Goal: Task Accomplishment & Management: Manage account settings

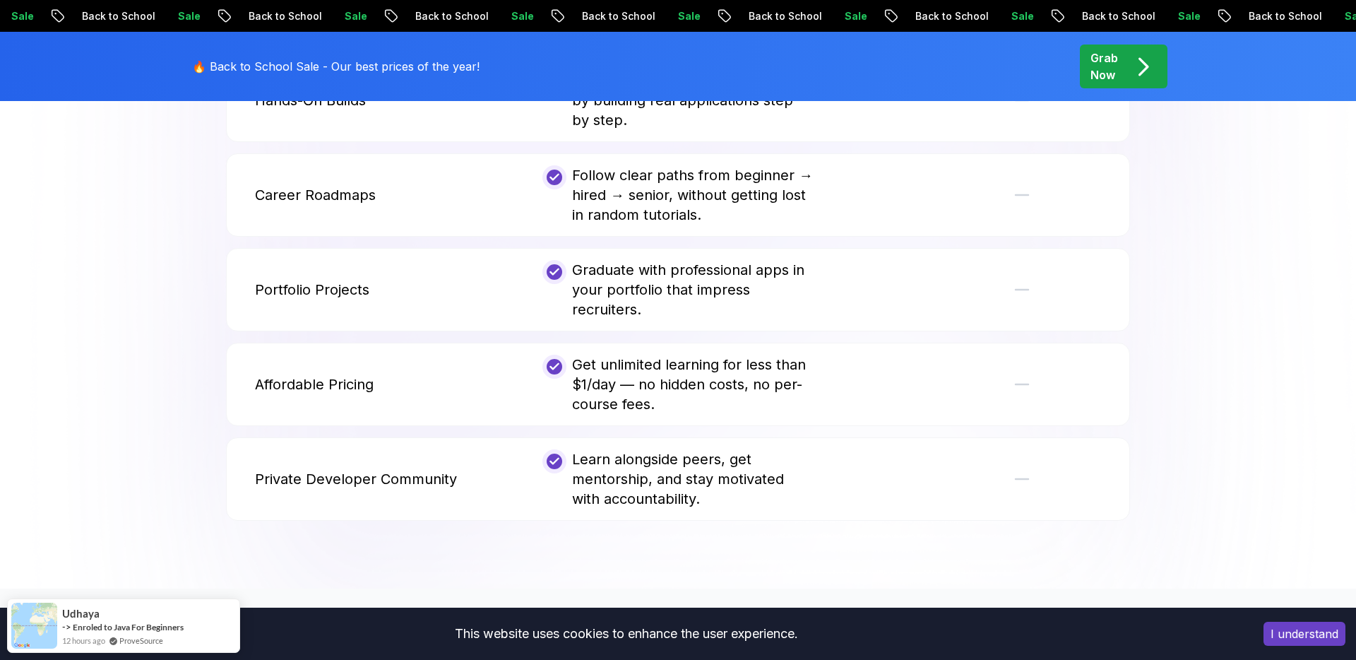
scroll to position [4040, 0]
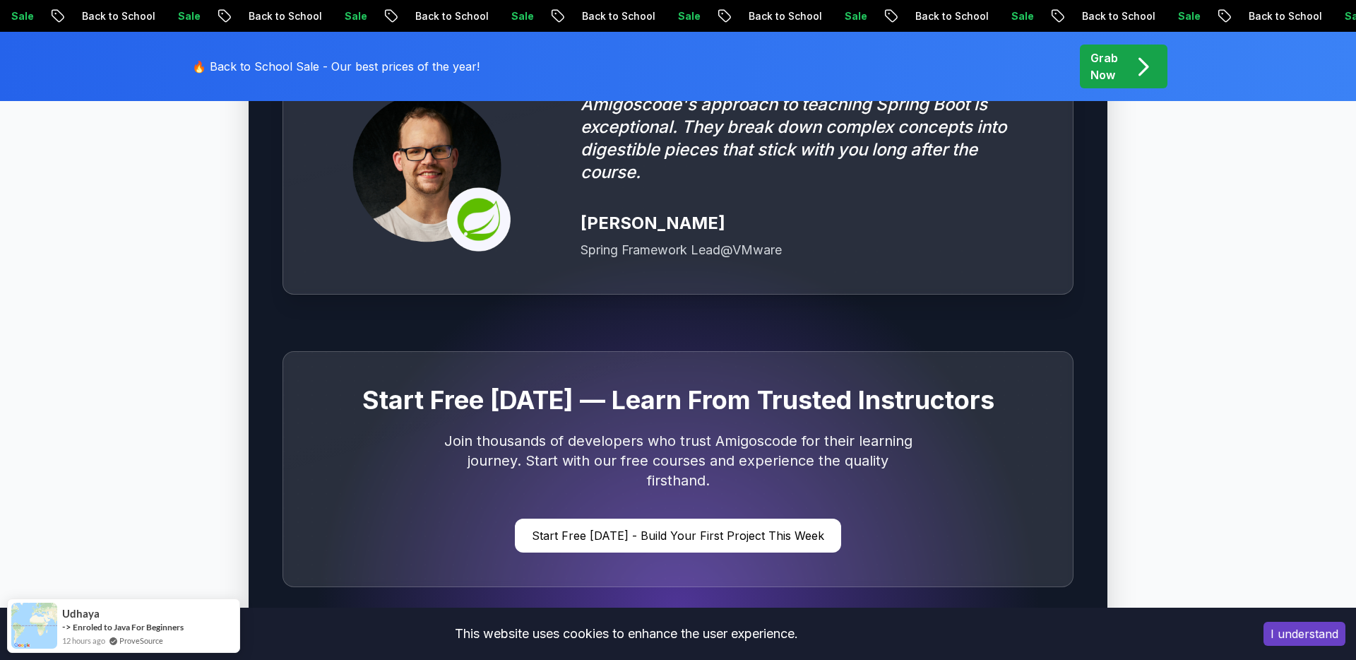
scroll to position [3381, 0]
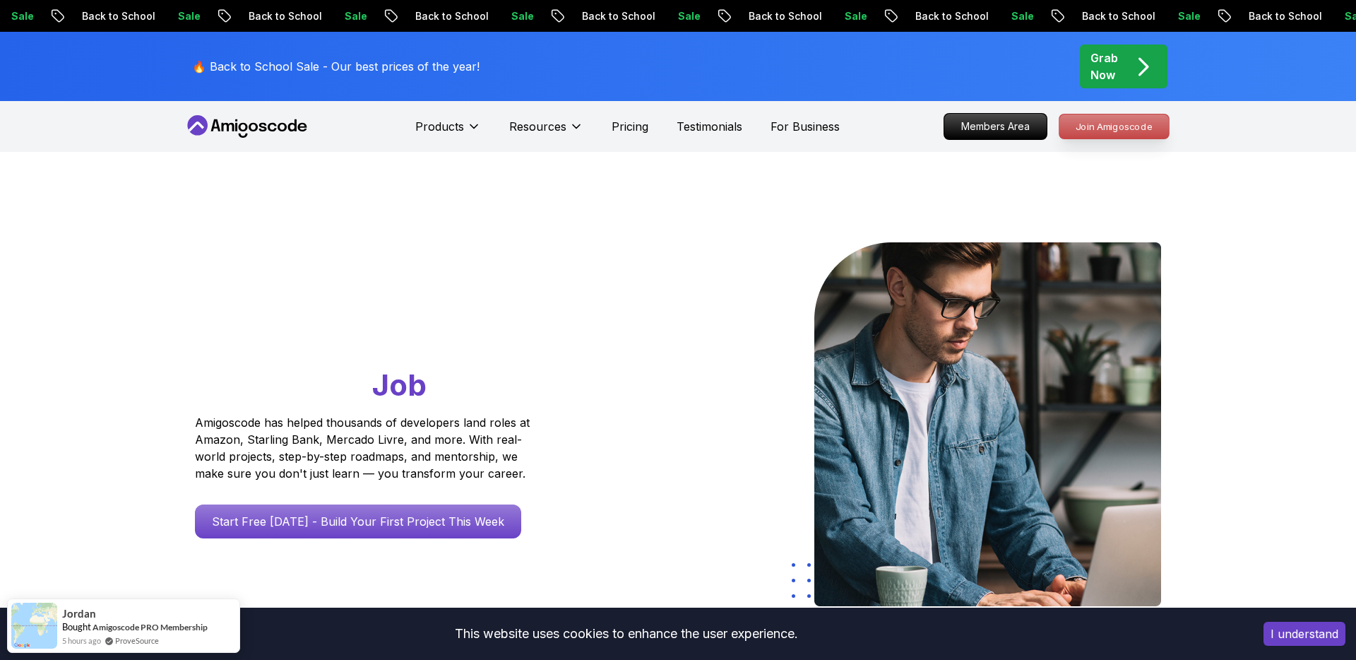
click at [1096, 130] on p "Join Amigoscode" at bounding box center [1113, 126] width 109 height 24
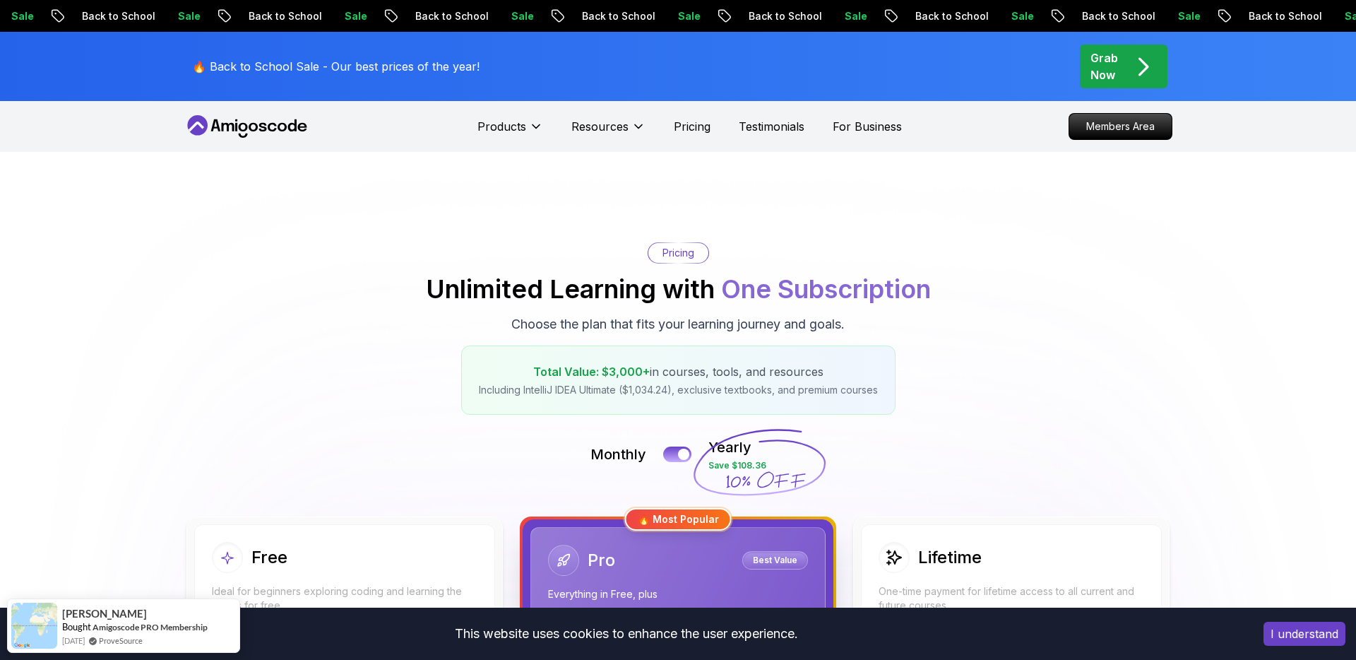
click at [273, 125] on icon at bounding box center [247, 126] width 127 height 23
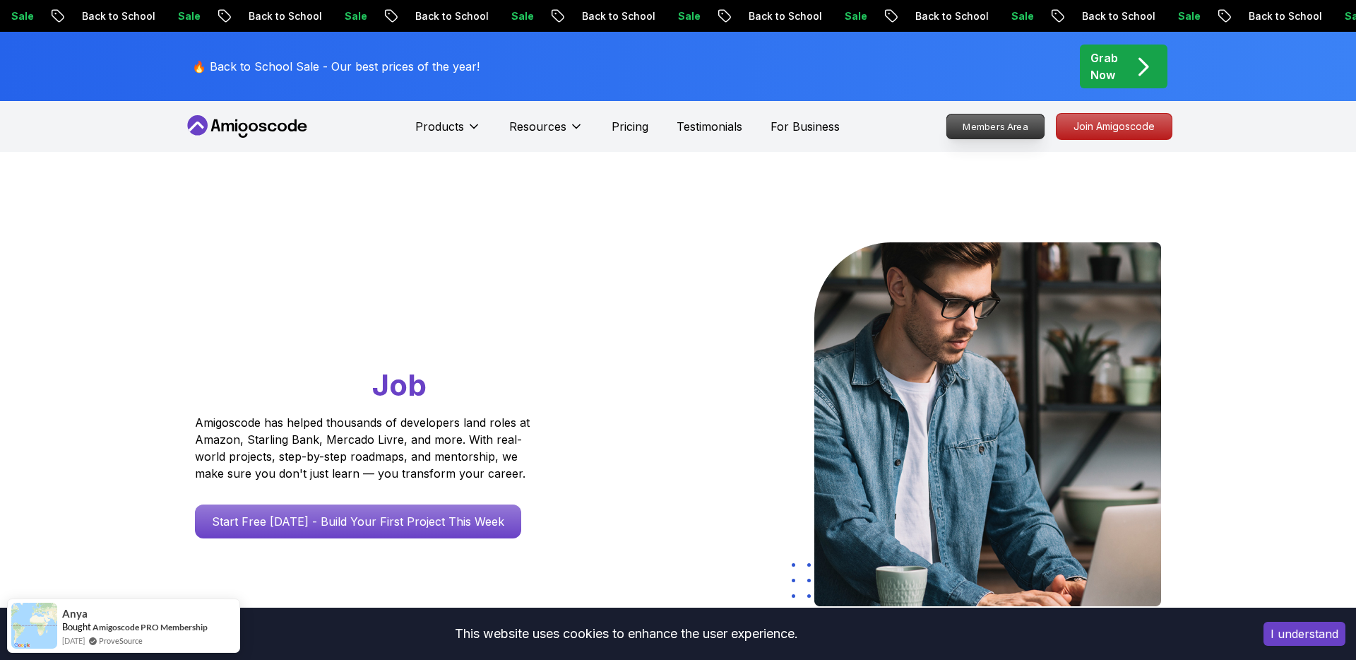
click at [972, 119] on p "Members Area" at bounding box center [995, 126] width 97 height 24
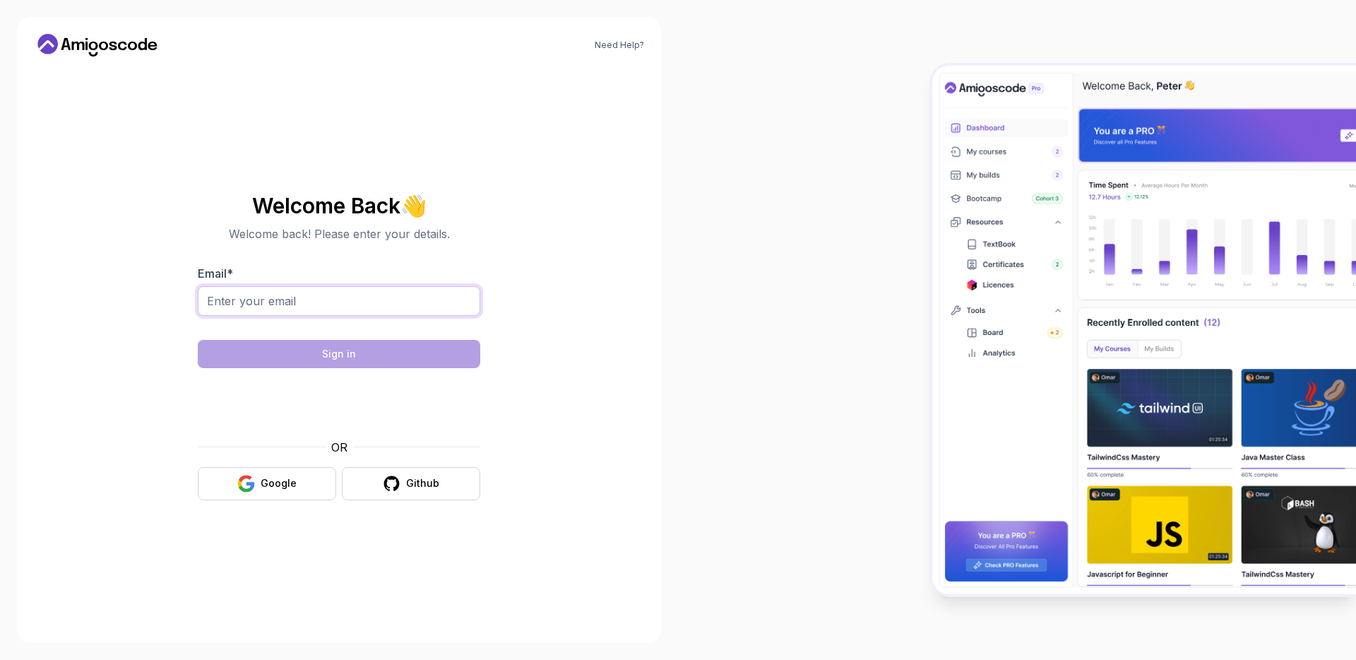
click at [413, 294] on input "Email *" at bounding box center [339, 301] width 282 height 30
paste input "gdr.hyundai@gmail.com"
type input "gdr.hyundai@gmail.com"
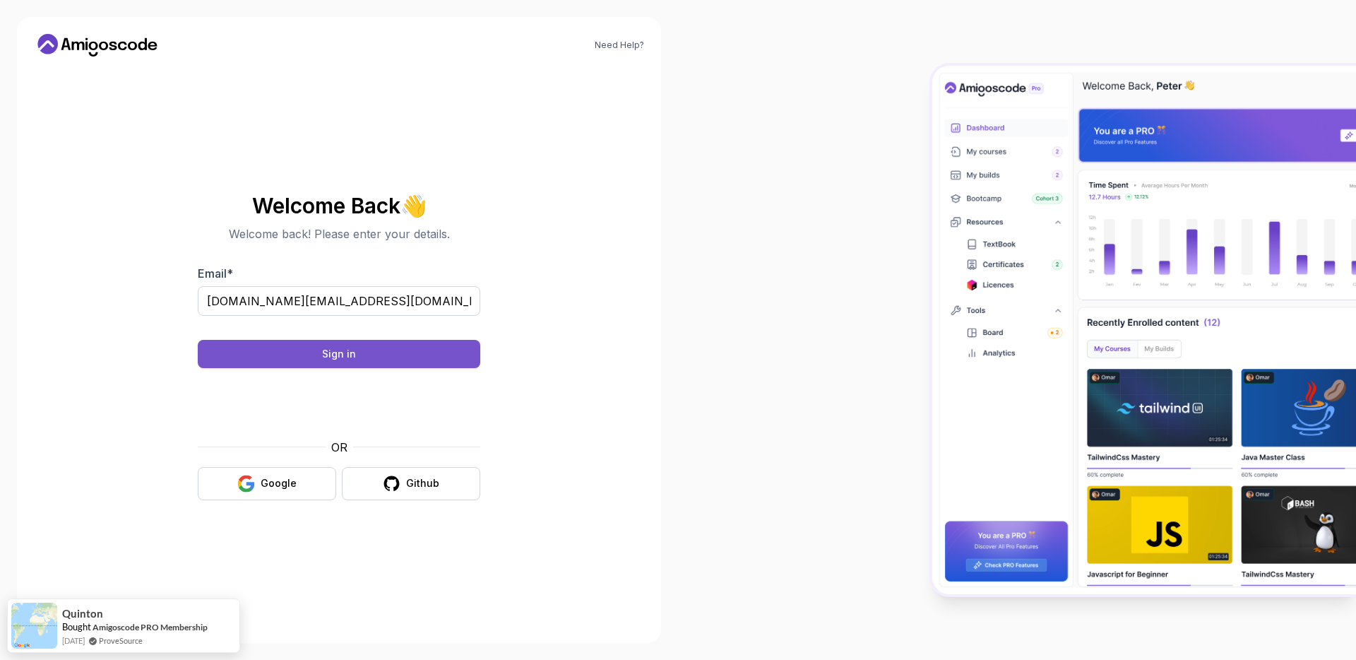
click at [210, 350] on button "Sign in" at bounding box center [339, 354] width 282 height 28
click at [217, 350] on button "Sign in" at bounding box center [339, 354] width 282 height 28
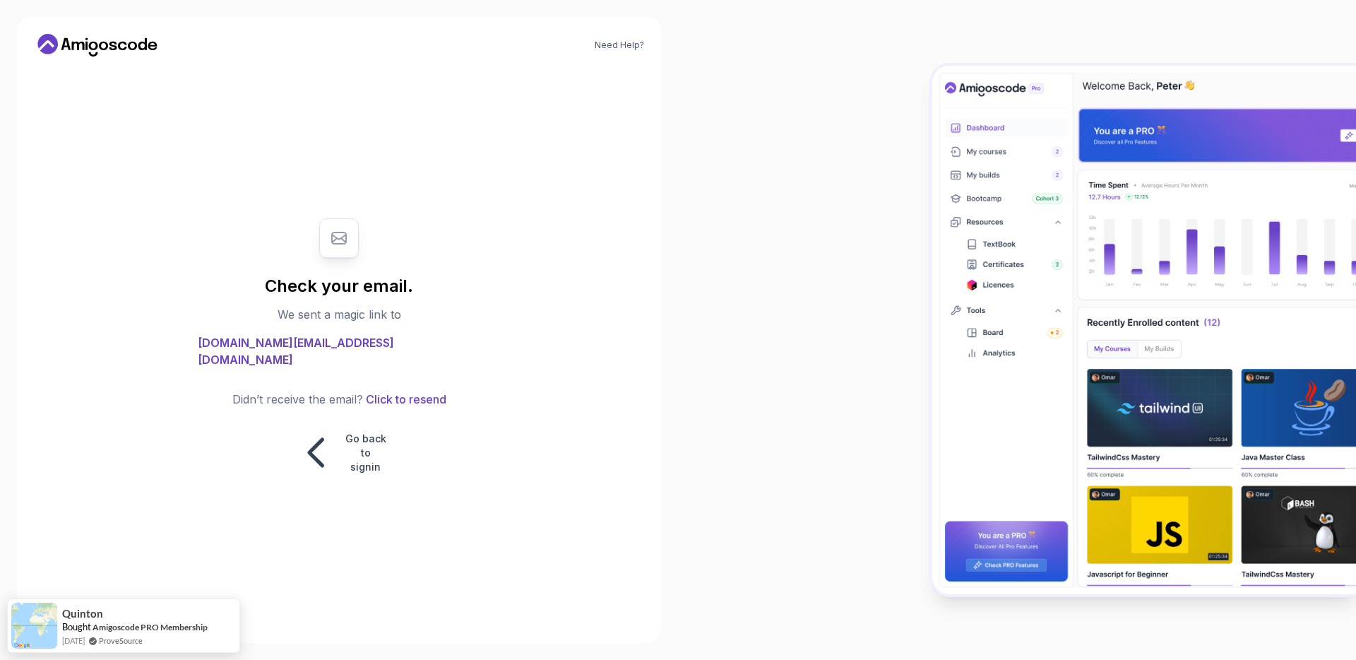
click at [332, 359] on span "gdr.hyundai@gmail.com" at bounding box center [339, 351] width 282 height 34
click at [504, 324] on section "Check your email. We sent a magic link to gdr.hyundai@gmail.com Didn’t receive …" at bounding box center [339, 346] width 475 height 285
